Goal: Information Seeking & Learning: Compare options

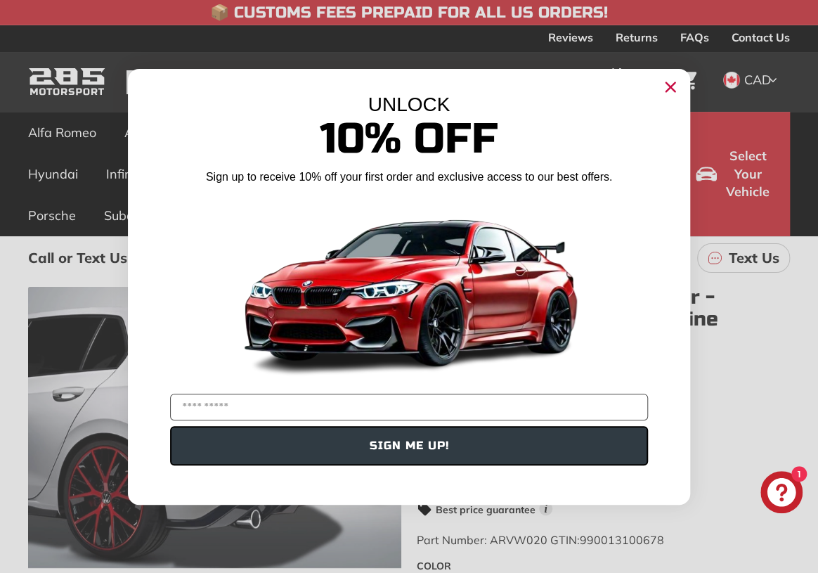
click at [667, 79] on circle "Close dialog" at bounding box center [670, 86] width 21 height 21
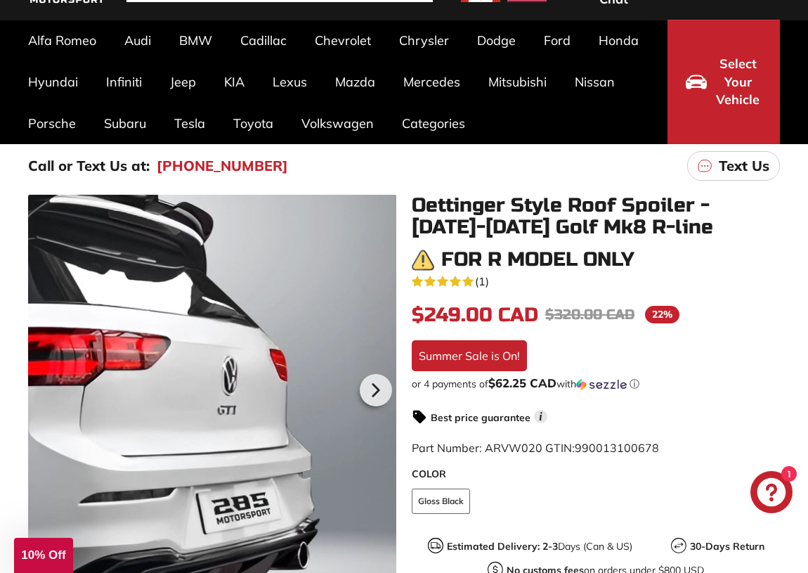
scroll to position [127, 0]
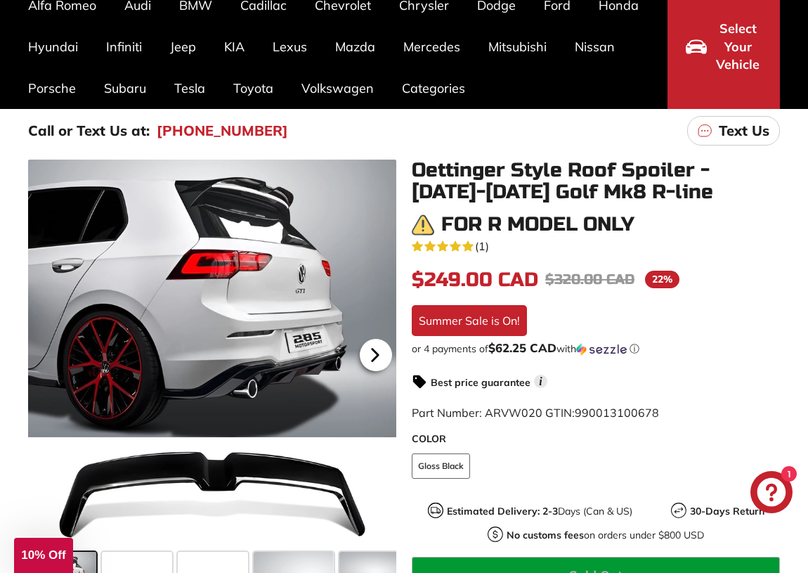
click at [377, 349] on icon at bounding box center [375, 355] width 32 height 32
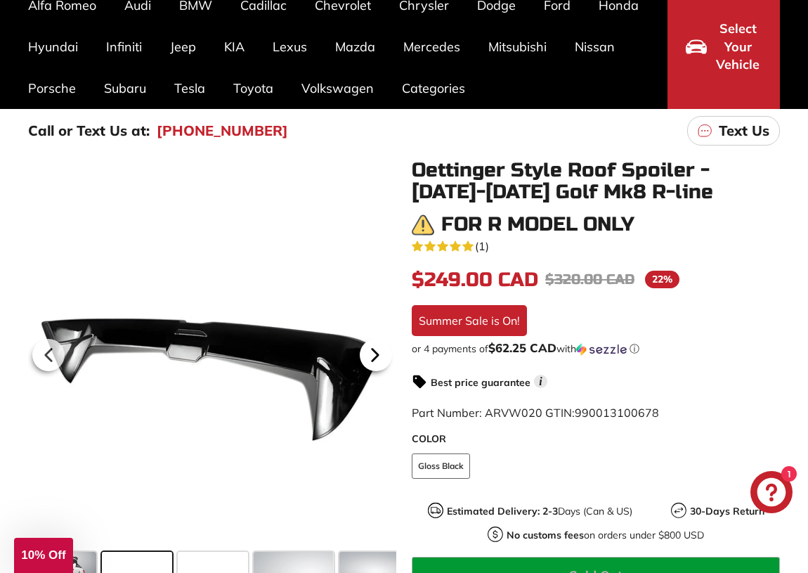
click at [377, 349] on icon at bounding box center [375, 355] width 32 height 32
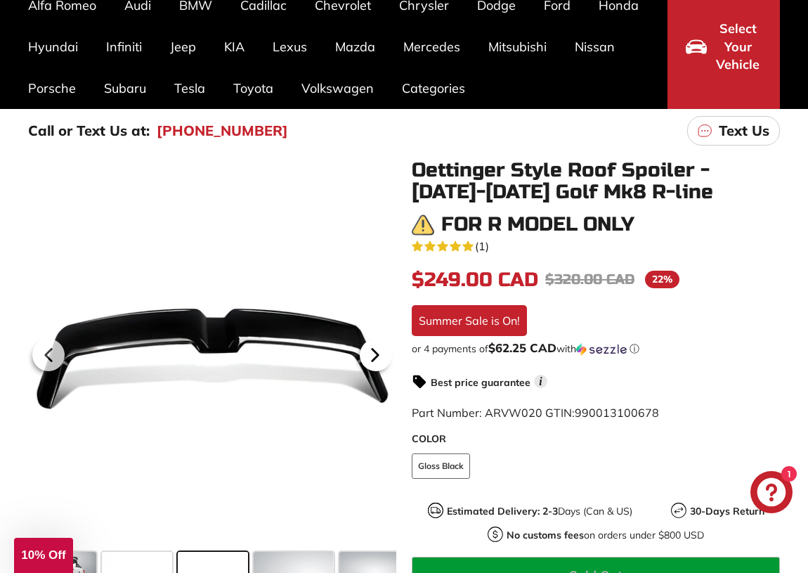
click at [377, 349] on icon at bounding box center [375, 355] width 32 height 32
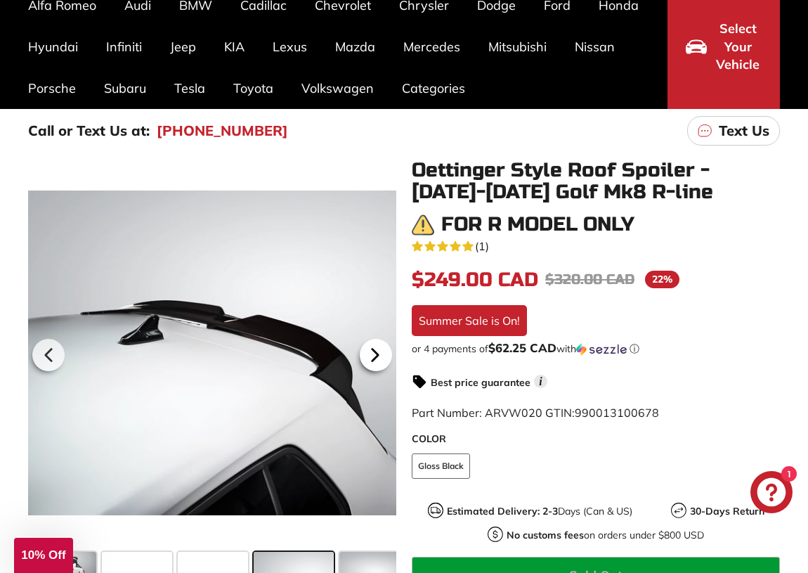
click at [375, 349] on icon at bounding box center [375, 355] width 32 height 32
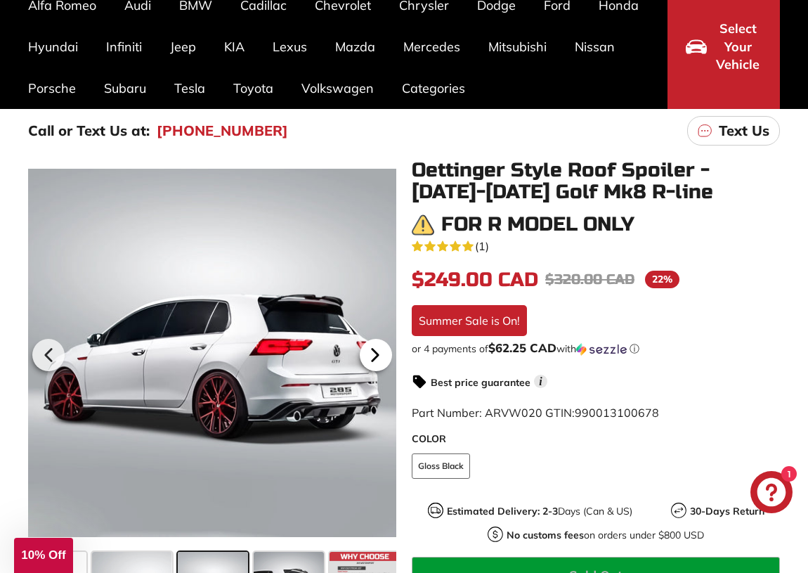
scroll to position [0, 162]
click at [375, 349] on icon at bounding box center [375, 355] width 32 height 32
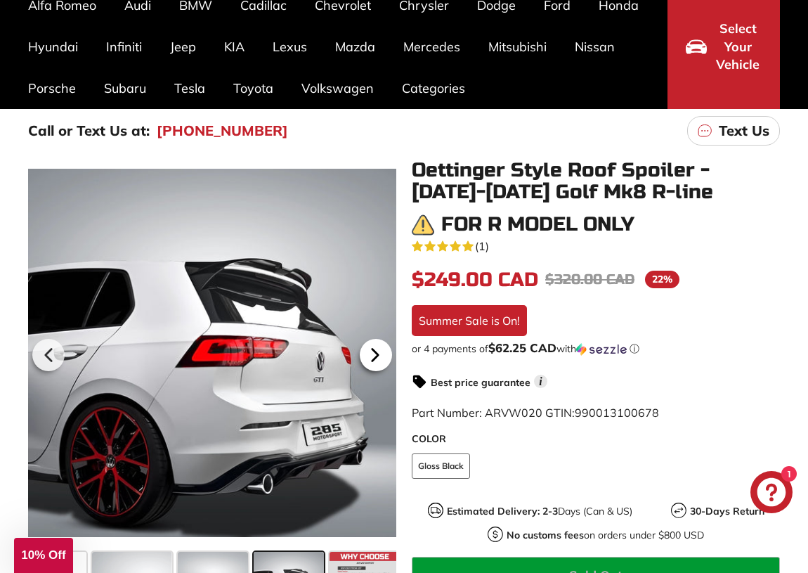
click at [372, 349] on icon at bounding box center [375, 355] width 6 height 12
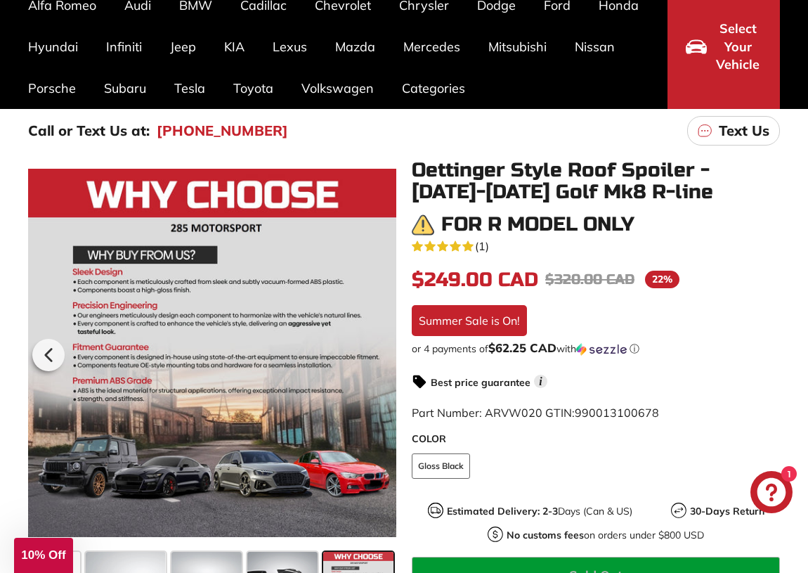
click at [372, 349] on div at bounding box center [212, 352] width 368 height 386
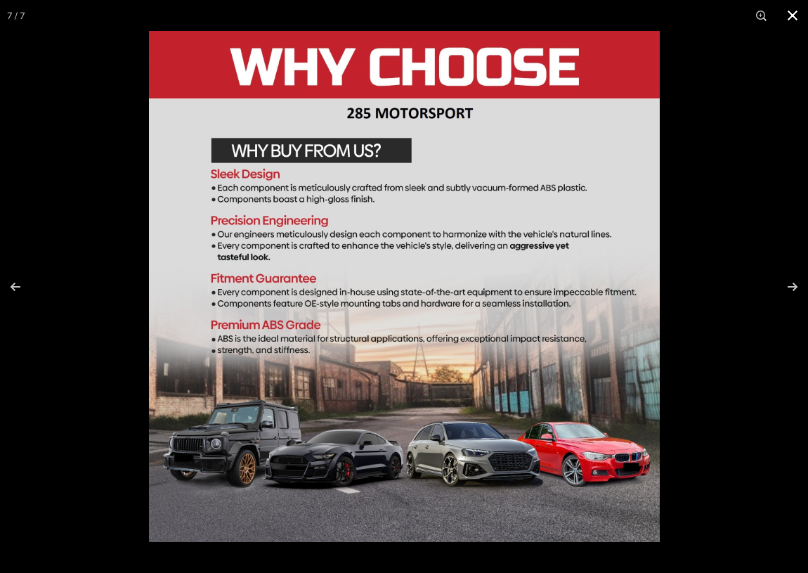
click at [792, 12] on button at bounding box center [792, 15] width 31 height 31
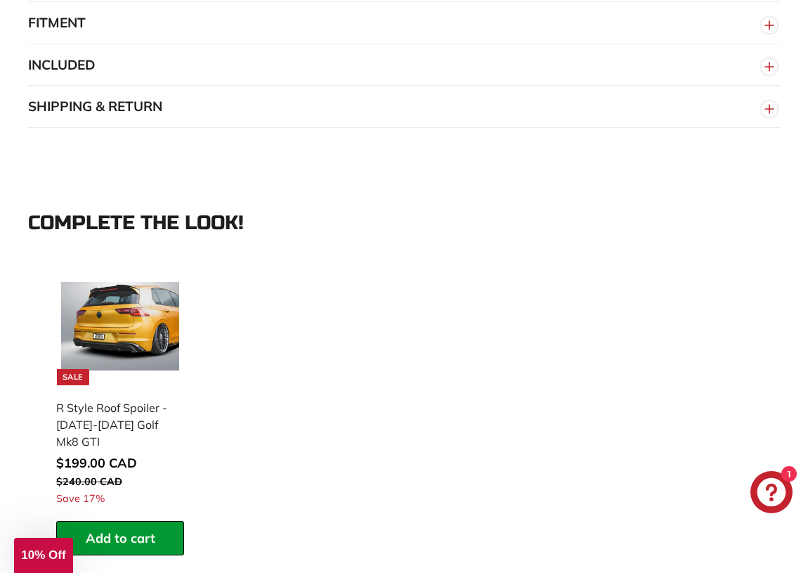
scroll to position [1149, 0]
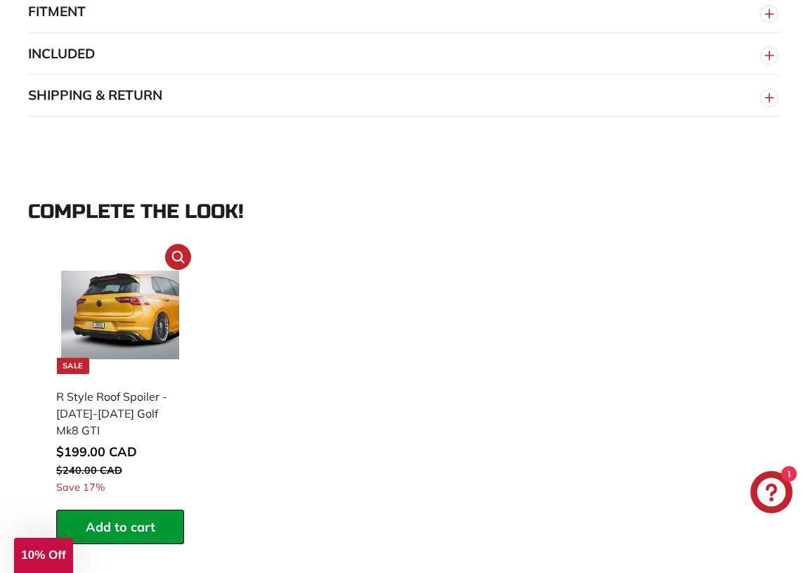
click at [143, 283] on img at bounding box center [119, 314] width 117 height 117
